Goal: Information Seeking & Learning: Understand process/instructions

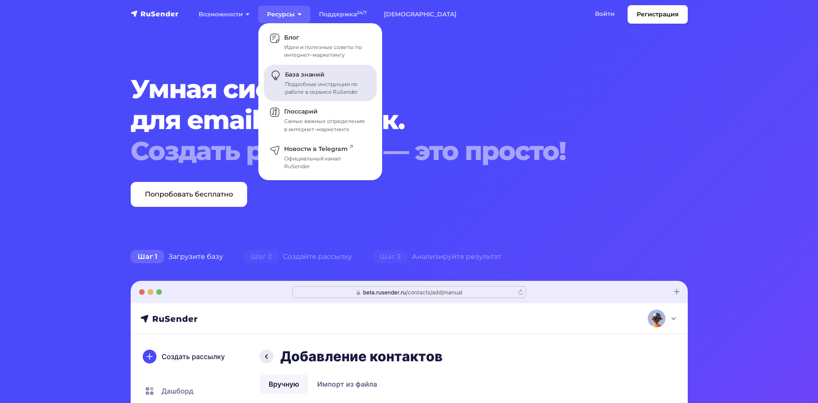
click at [312, 79] on link "База знаний Подробные инструкции по работе в сервисе RuSender" at bounding box center [320, 83] width 113 height 37
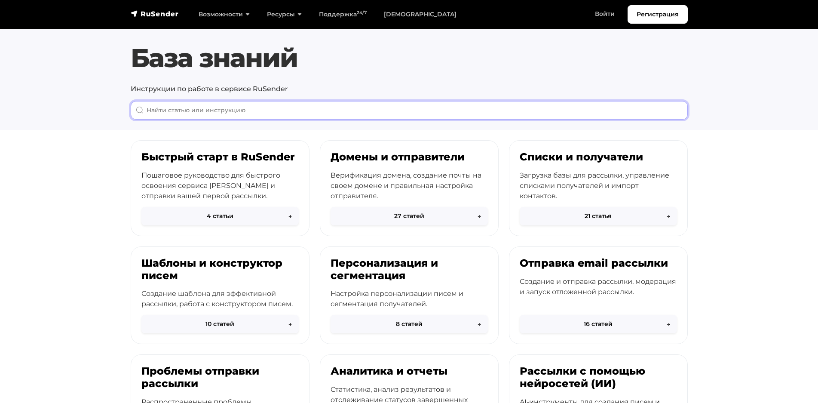
click at [237, 107] on input "When autocomplete results are available use up and down arrows to review and en…" at bounding box center [409, 110] width 557 height 18
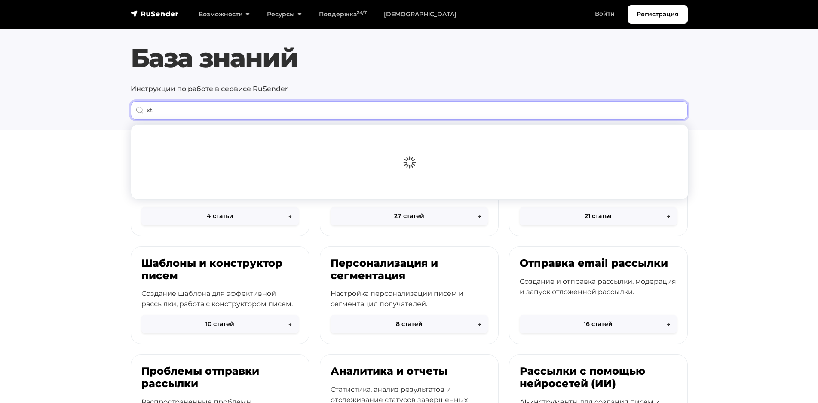
type input "x"
type input "чекер"
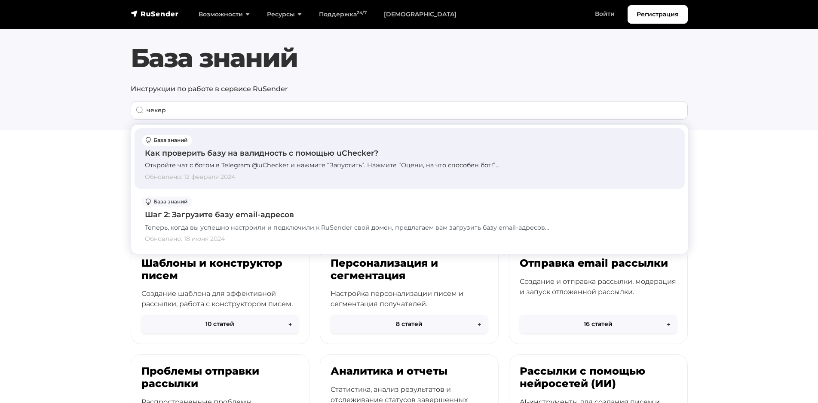
click at [241, 159] on div "Как проверить базу на валидность с помощью uChecker? Откройте чат с ботом в Tel…" at bounding box center [409, 158] width 529 height 47
